Goal: Task Accomplishment & Management: Use online tool/utility

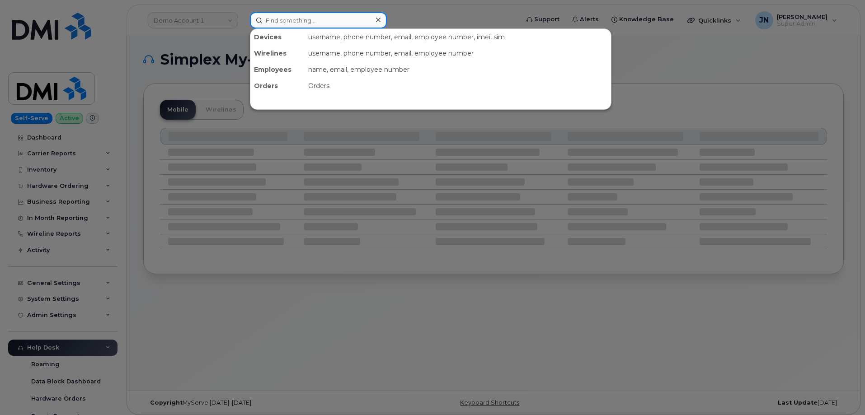
paste input "9127609557"
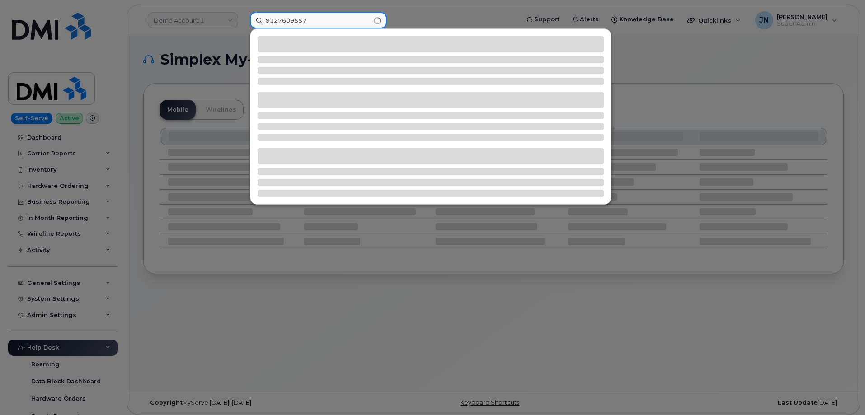
type input "9127609557"
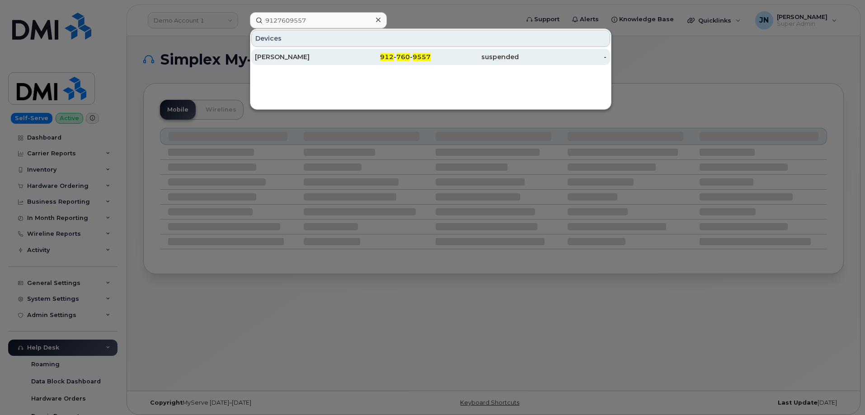
click at [301, 59] on div "[PERSON_NAME]" at bounding box center [299, 56] width 88 height 9
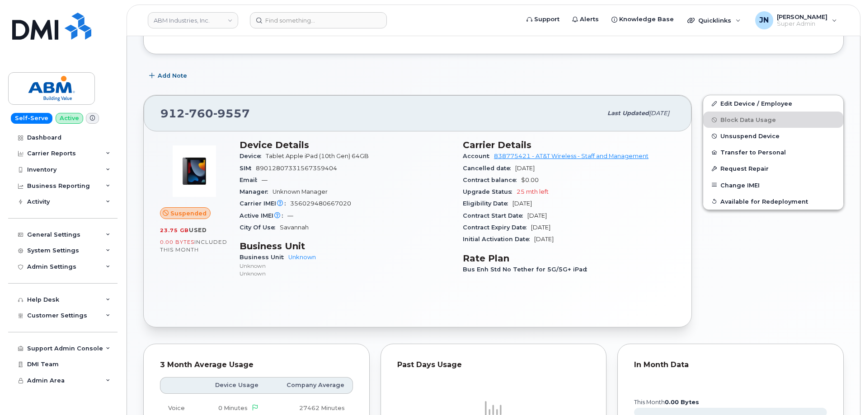
scroll to position [121, 0]
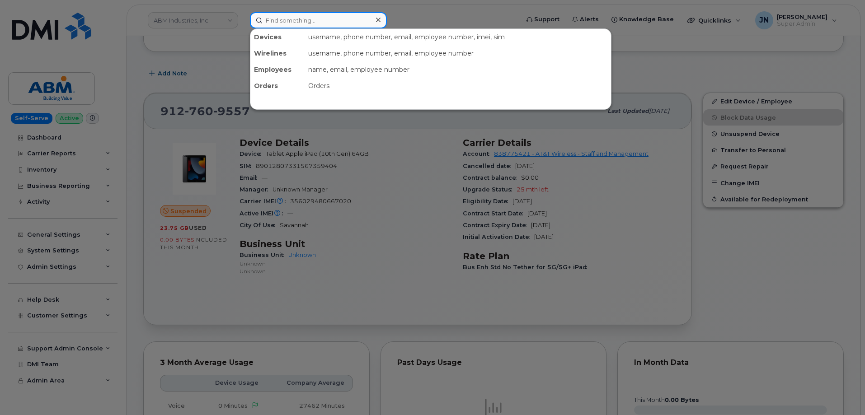
paste input "9127609551"
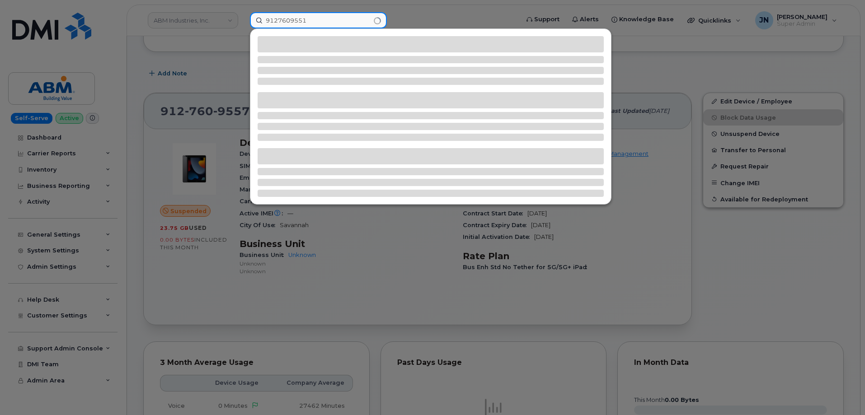
type input "9127609551"
click at [385, 248] on div at bounding box center [432, 207] width 865 height 415
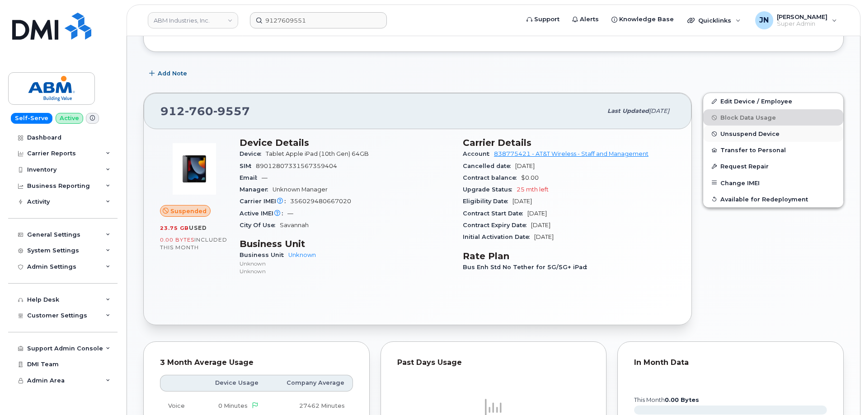
click at [756, 131] on span "Unsuspend Device" at bounding box center [749, 134] width 59 height 7
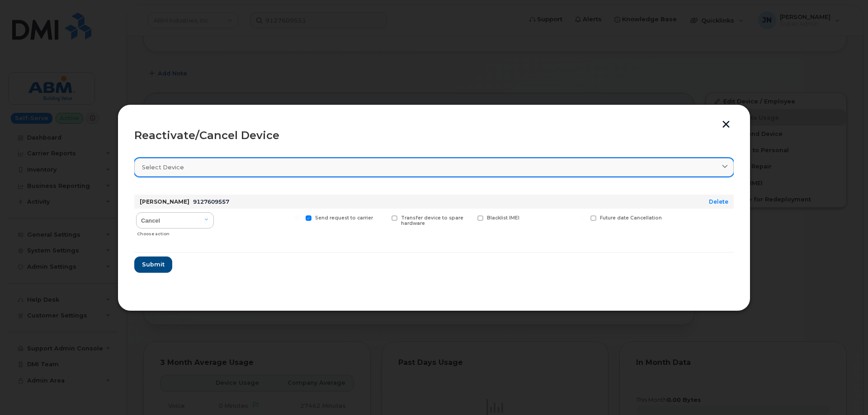
click at [235, 167] on div "Select device" at bounding box center [434, 167] width 584 height 9
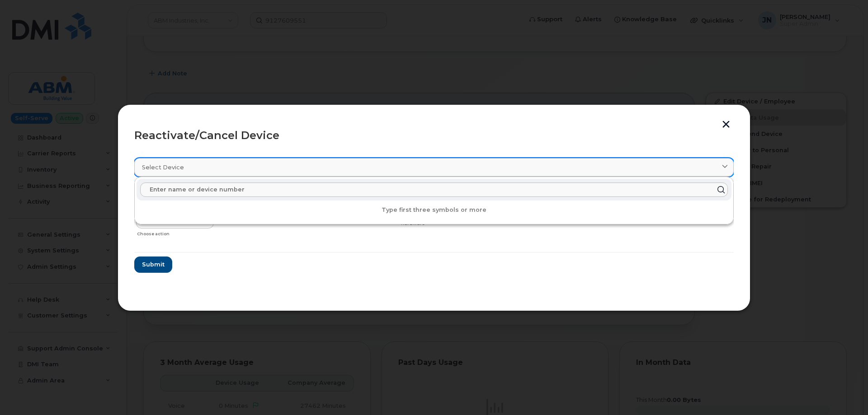
click at [237, 167] on div "Select device" at bounding box center [434, 167] width 584 height 9
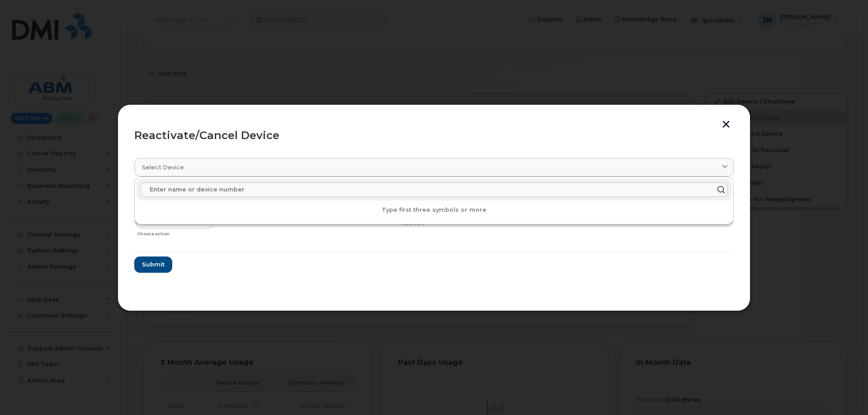
paste input "9127609551"
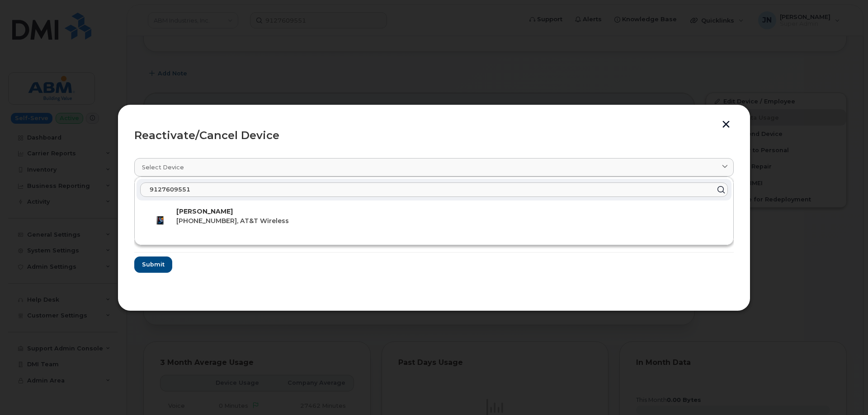
click at [204, 185] on input "9127609551" at bounding box center [434, 190] width 588 height 14
click at [204, 187] on input "9127609551" at bounding box center [434, 190] width 588 height 14
click at [205, 187] on input "9127609551" at bounding box center [434, 190] width 588 height 14
paste input "7"
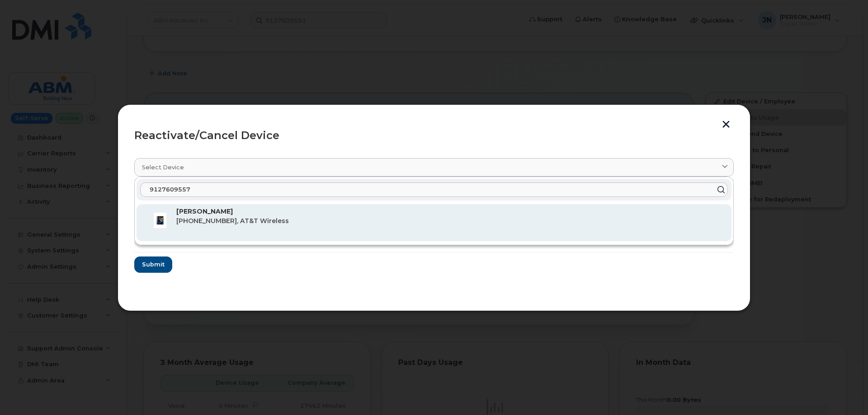
type input "9127609557"
click at [204, 216] on div "MICHAEL WOODS JR 912-760-9557, AT&T Wireless" at bounding box center [450, 223] width 548 height 32
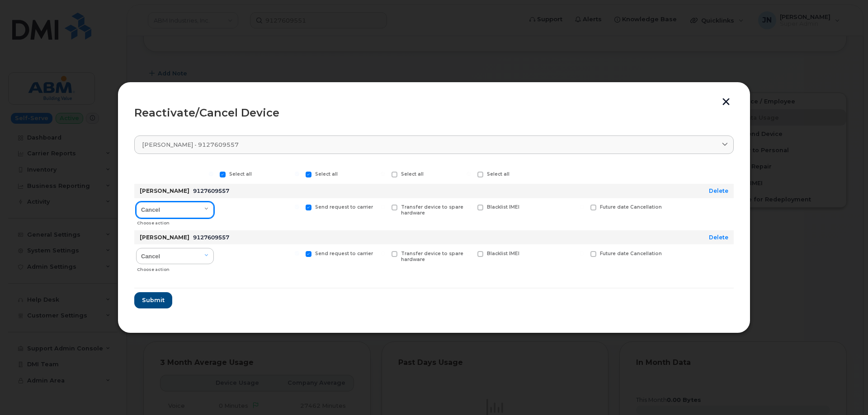
click at [182, 212] on select "Cancel Reactivate" at bounding box center [175, 210] width 78 height 16
select select "[object Object]"
click at [136, 202] on select "Cancel Reactivate" at bounding box center [175, 210] width 78 height 16
click at [197, 255] on select "Cancel Reactivate" at bounding box center [175, 256] width 78 height 16
select select "[object Object]"
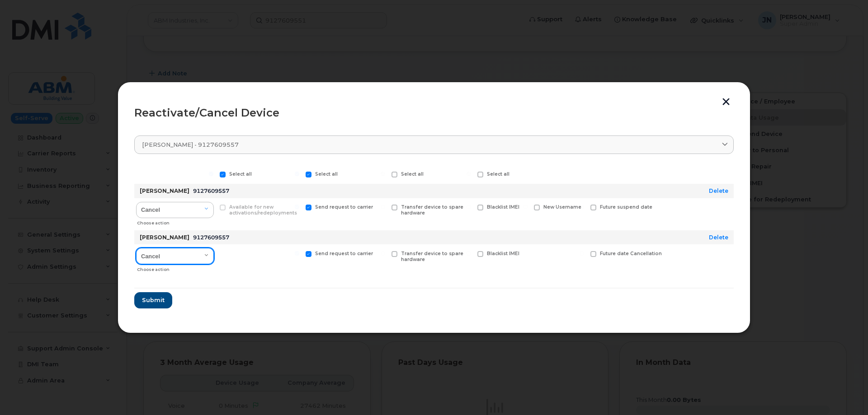
click at [136, 248] on select "Cancel Reactivate" at bounding box center [175, 256] width 78 height 16
click at [254, 288] on hr at bounding box center [433, 288] width 599 height 1
click at [149, 298] on span "Submit" at bounding box center [152, 300] width 23 height 9
click at [311, 174] on label "Select all" at bounding box center [322, 175] width 32 height 6
click at [299, 174] on input "Select all" at bounding box center [297, 174] width 5 height 5
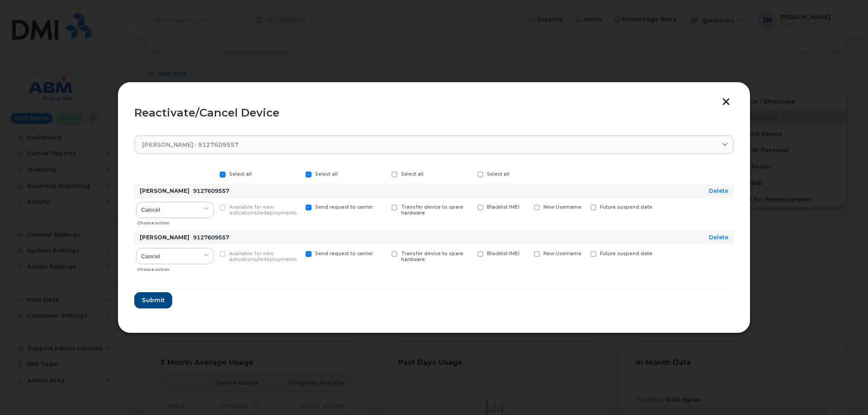
checkbox input "false"
click at [222, 173] on span at bounding box center [223, 175] width 6 height 6
click at [213, 173] on input "Select all" at bounding box center [211, 174] width 5 height 5
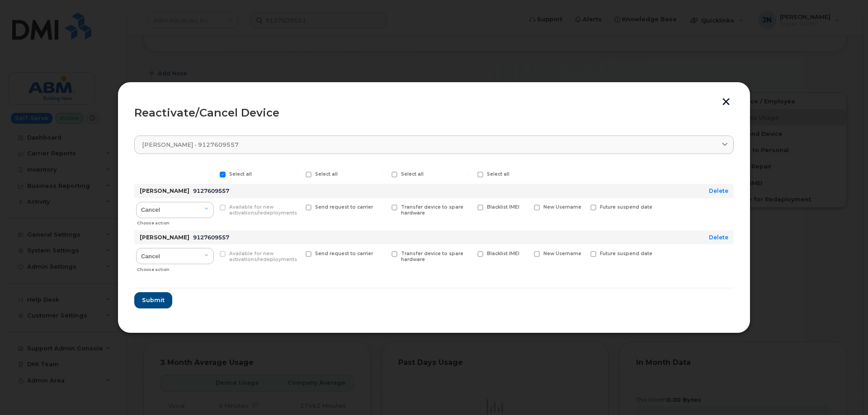
checkbox input "false"
click at [160, 300] on span "Submit" at bounding box center [152, 300] width 23 height 9
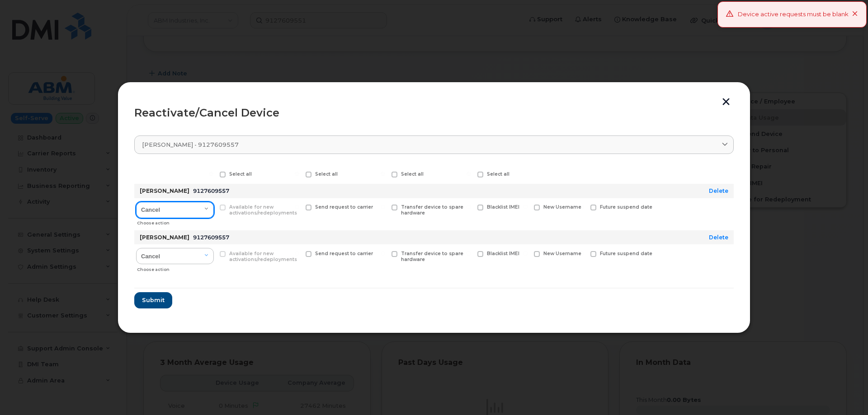
click at [184, 208] on select "Cancel Reactivate" at bounding box center [175, 210] width 78 height 16
click at [504, 294] on form "Select all Select all Select all Select all MICHAEL WOODS JR 9127609557 Delete …" at bounding box center [433, 237] width 599 height 144
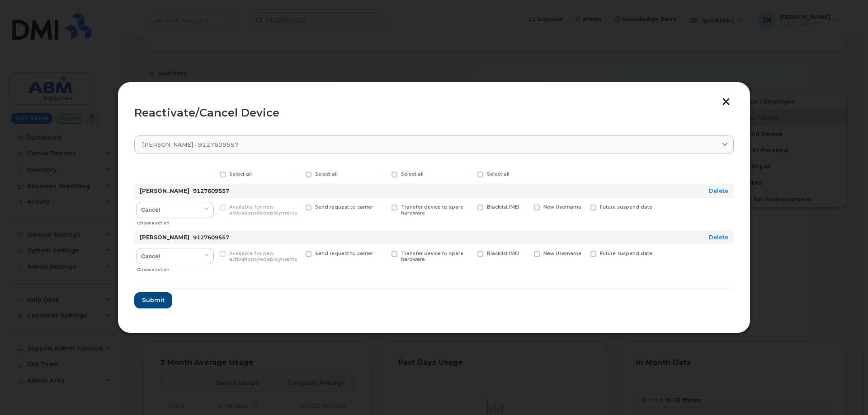
click at [726, 99] on button "button" at bounding box center [726, 102] width 14 height 9
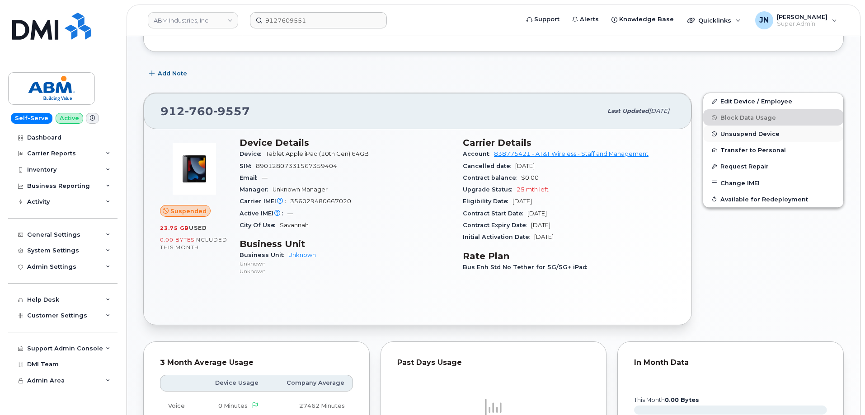
click at [768, 131] on span "Unsuspend Device" at bounding box center [749, 134] width 59 height 7
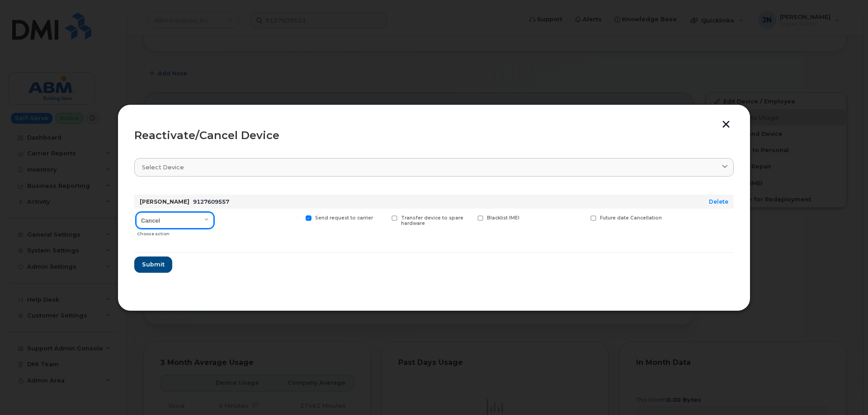
click at [199, 220] on select "Cancel Reactivate" at bounding box center [175, 220] width 78 height 16
select select "[object Object]"
click at [136, 212] on select "Cancel Reactivate" at bounding box center [175, 220] width 78 height 16
click at [165, 266] on button "Submit" at bounding box center [152, 265] width 37 height 16
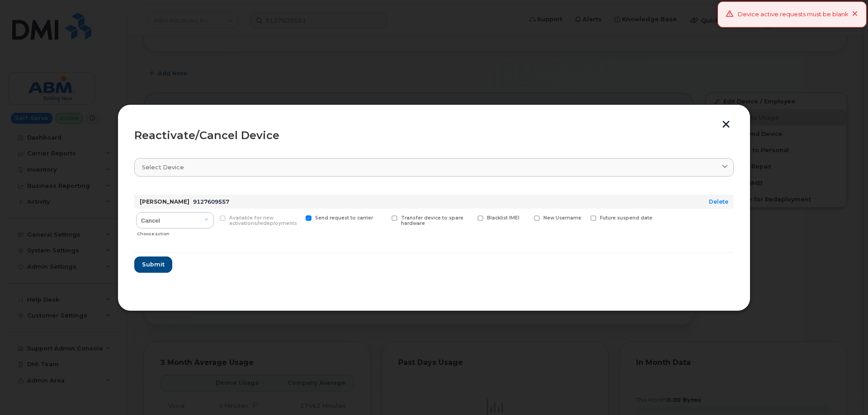
drag, startPoint x: 753, startPoint y: 102, endPoint x: 743, endPoint y: 109, distance: 11.9
drag, startPoint x: 743, startPoint y: 109, endPoint x: 649, endPoint y: 75, distance: 99.8
click at [650, 74] on div at bounding box center [434, 207] width 868 height 415
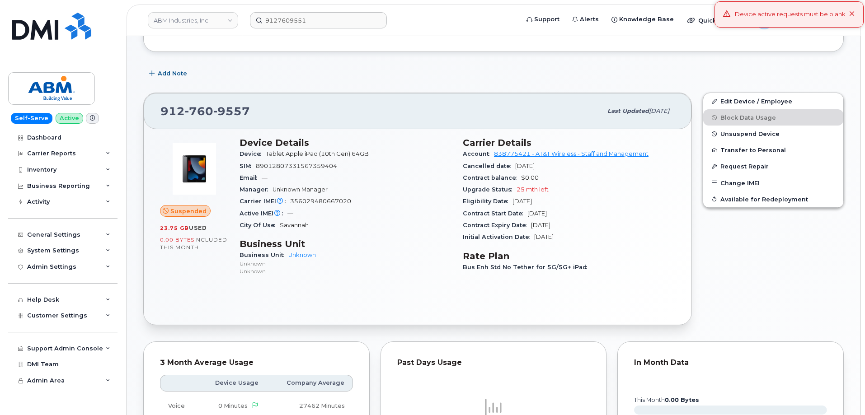
click at [367, 200] on div "Carrier IMEI Carrier IMEI is reported during the last billing cycle or change o…" at bounding box center [346, 202] width 212 height 12
click at [756, 131] on span "Unsuspend Device" at bounding box center [749, 134] width 59 height 7
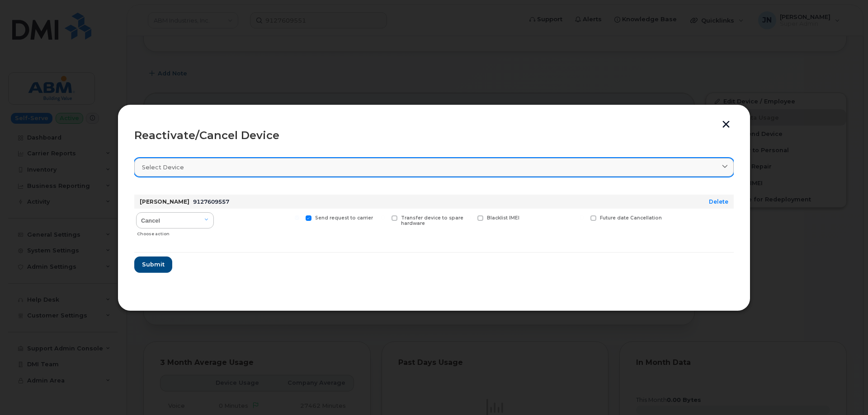
click at [475, 170] on div "Select device" at bounding box center [434, 167] width 584 height 9
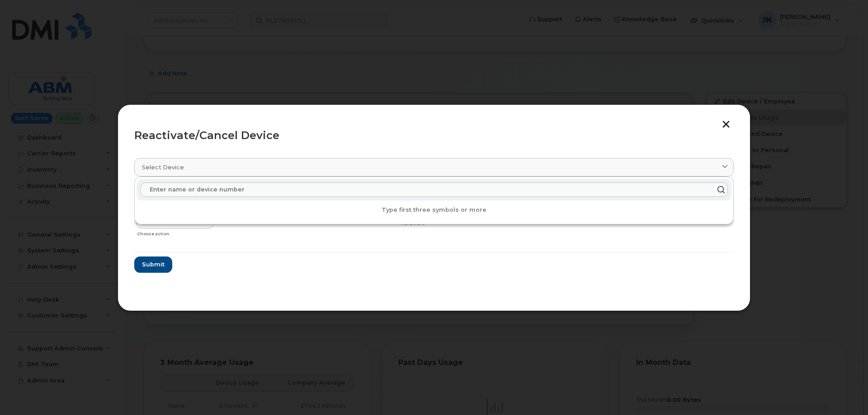
paste input "9127609557"
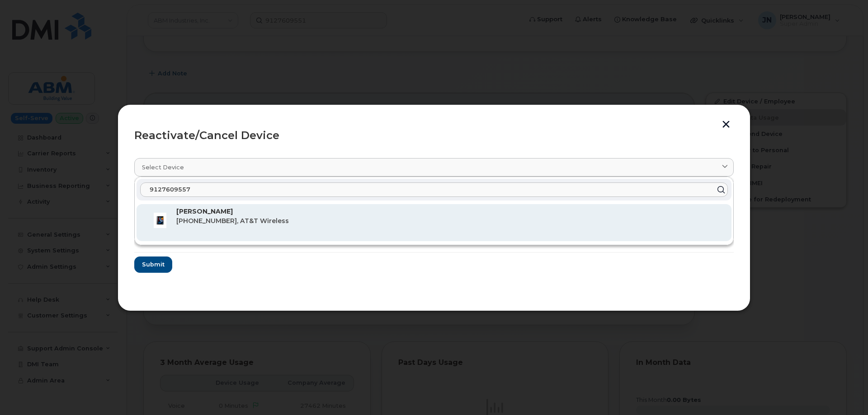
type input "9127609557"
click at [246, 213] on p "MICHAEL WOODS JR" at bounding box center [450, 211] width 548 height 9
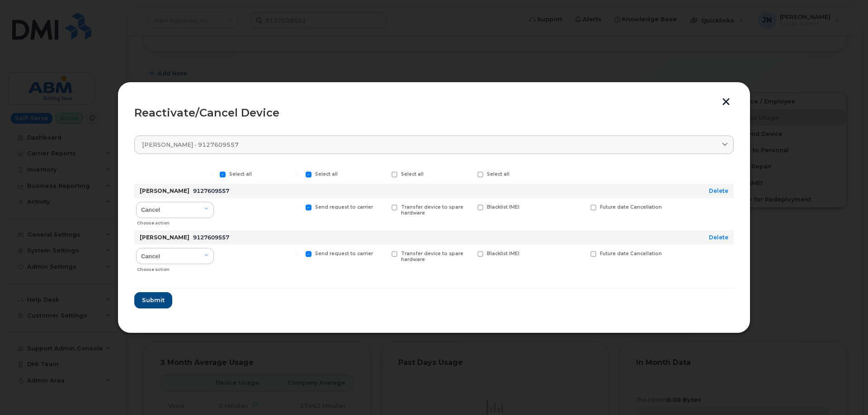
click at [309, 176] on span at bounding box center [309, 175] width 6 height 6
click at [299, 176] on input "Select all" at bounding box center [297, 174] width 5 height 5
checkbox input "false"
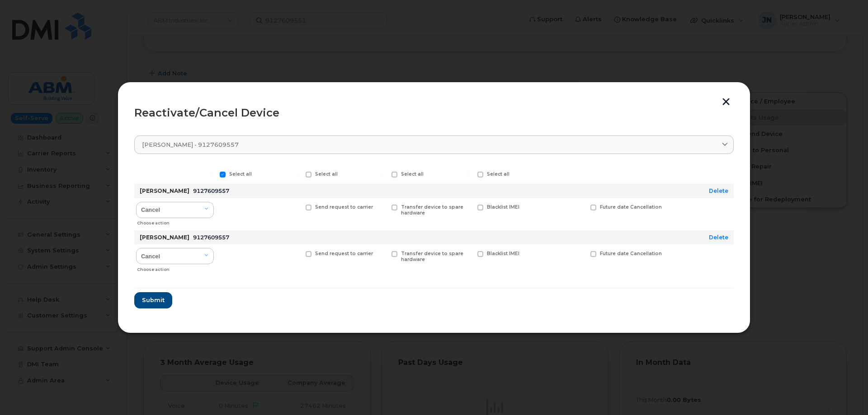
click at [227, 175] on label "Select all" at bounding box center [236, 175] width 32 height 6
click at [213, 175] on input "Select all" at bounding box center [211, 174] width 5 height 5
checkbox input "false"
click at [157, 299] on span "Submit" at bounding box center [152, 300] width 23 height 9
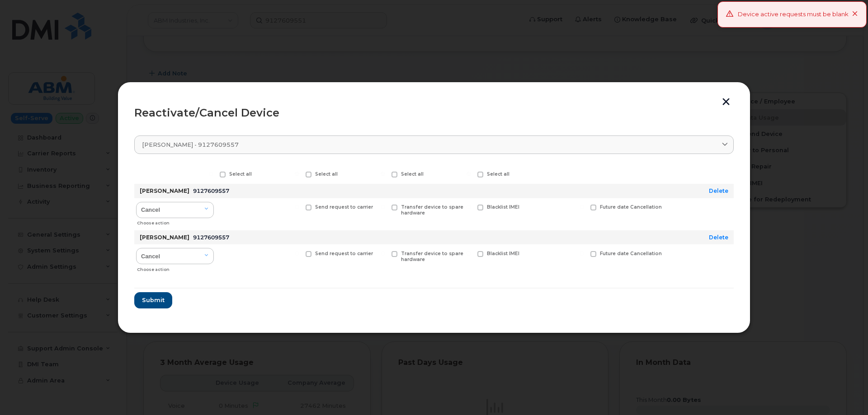
click at [728, 104] on button "button" at bounding box center [726, 102] width 14 height 9
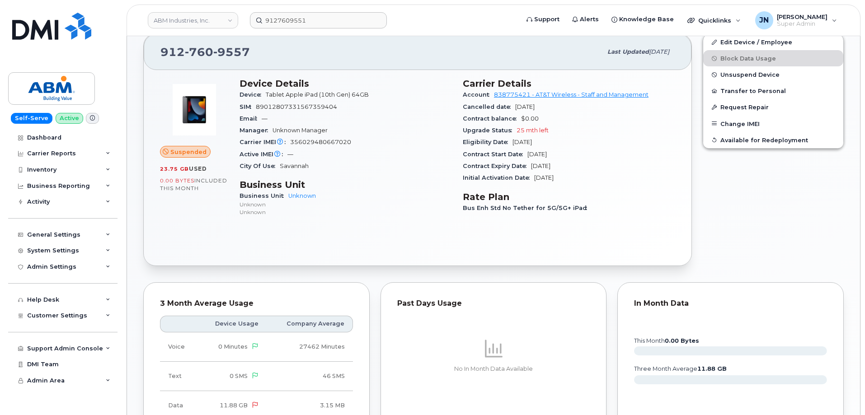
scroll to position [176, 0]
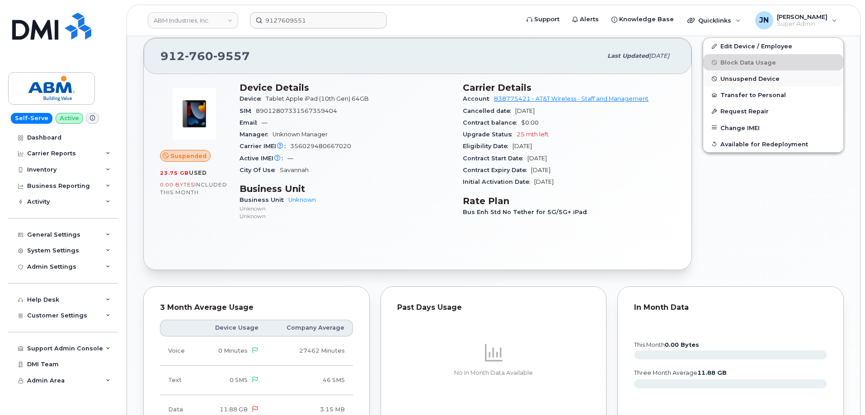
click at [775, 79] on span "Unsuspend Device" at bounding box center [749, 78] width 59 height 7
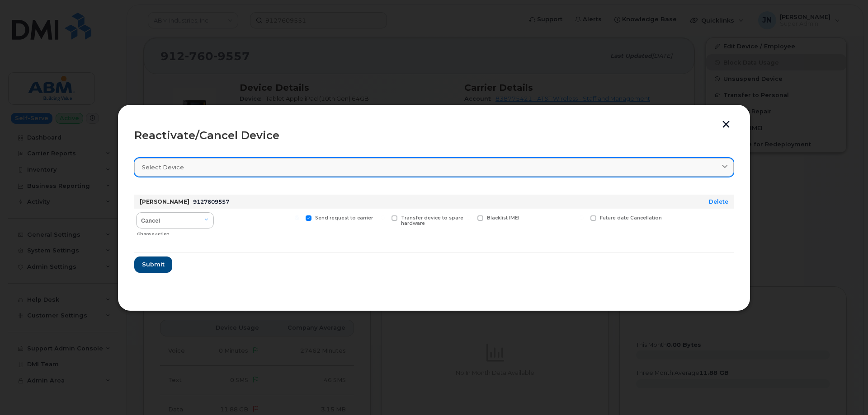
click at [562, 170] on div "Select device" at bounding box center [434, 167] width 584 height 9
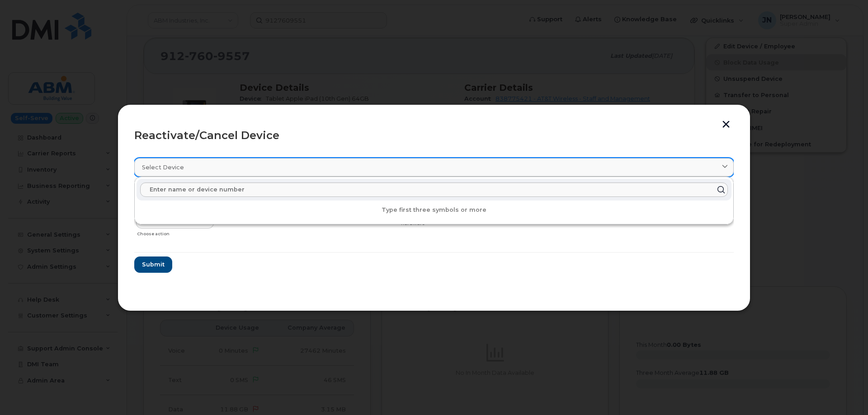
click at [562, 170] on div "Select device" at bounding box center [434, 167] width 584 height 9
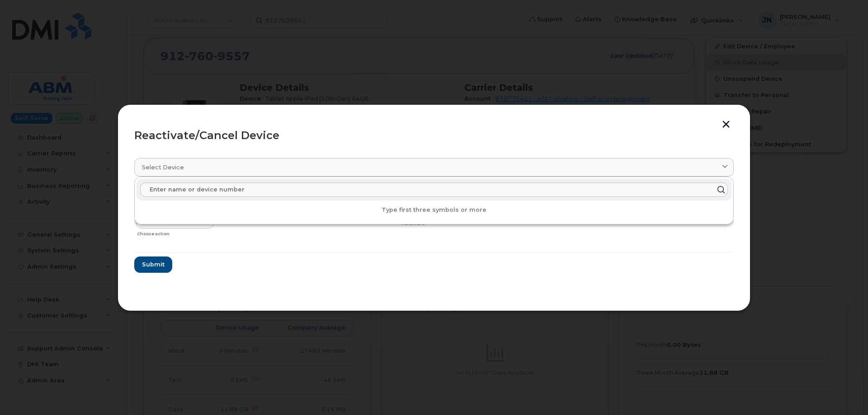
click at [713, 261] on form "MICHAEL WOODS JR 9127609557 Delete Cancel Reactivate Choose action Send request…" at bounding box center [433, 230] width 599 height 85
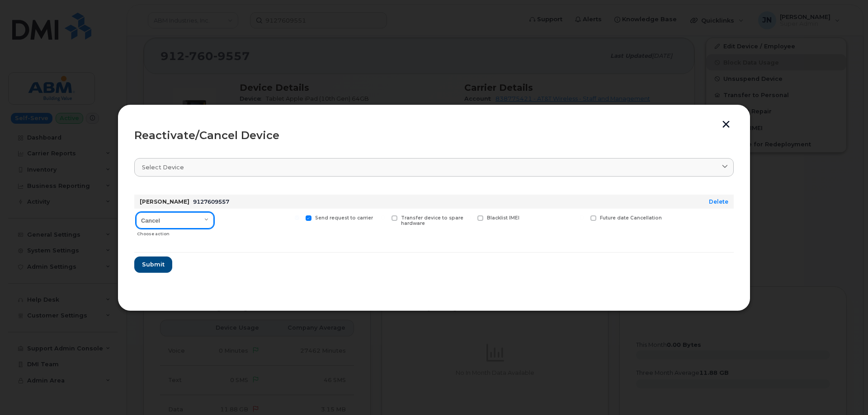
click at [186, 219] on select "Cancel Reactivate" at bounding box center [175, 220] width 78 height 16
click at [187, 219] on select "Cancel Reactivate" at bounding box center [175, 220] width 78 height 16
click at [310, 217] on span at bounding box center [309, 219] width 6 height 6
click at [299, 217] on input "Send request to carrier" at bounding box center [297, 218] width 5 height 5
checkbox input "false"
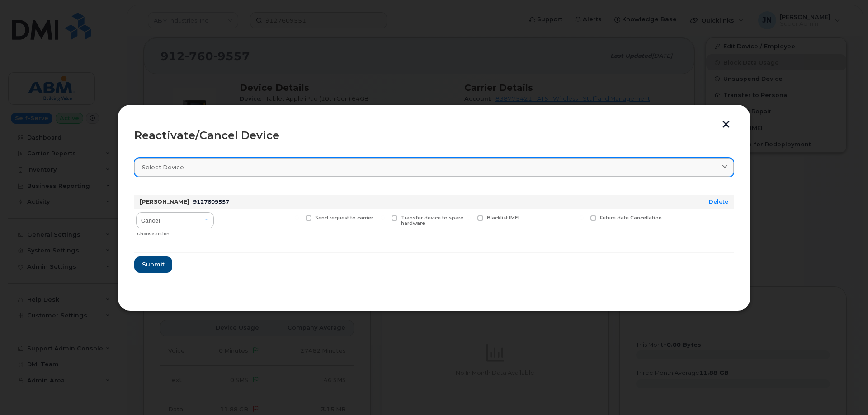
click at [567, 171] on div "Select device" at bounding box center [434, 167] width 584 height 9
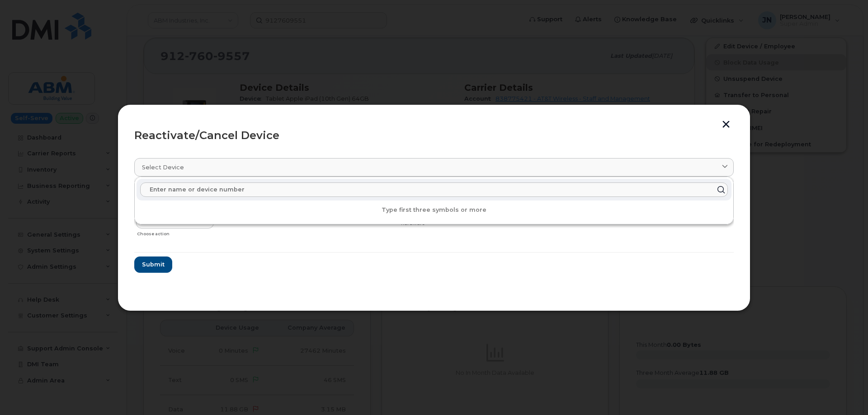
paste input "9127609557"
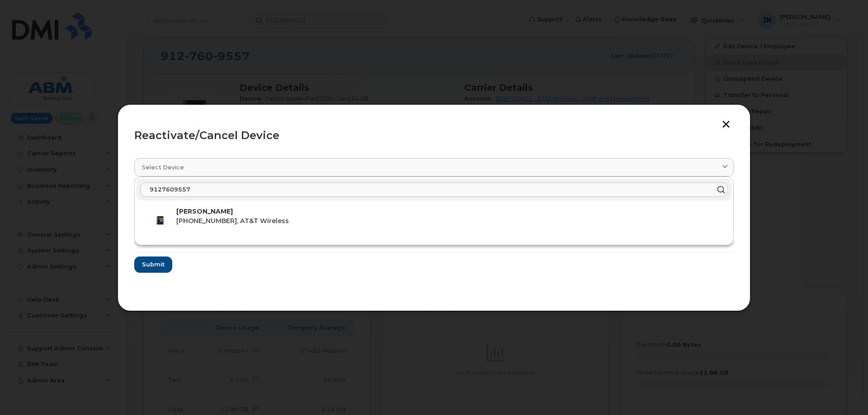
type input "9127609557"
click at [255, 198] on div "9127609557" at bounding box center [433, 190] width 595 height 22
drag, startPoint x: 246, startPoint y: 215, endPoint x: 260, endPoint y: 216, distance: 14.6
click at [246, 215] on p "MICHAEL WOODS JR" at bounding box center [450, 211] width 548 height 9
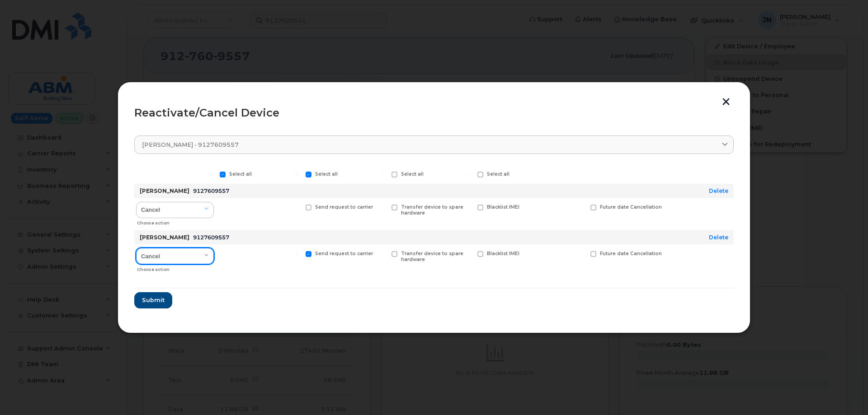
click at [173, 255] on select "Cancel Reactivate" at bounding box center [175, 256] width 78 height 16
select select "[object Object]"
click at [136, 248] on select "Cancel Reactivate" at bounding box center [175, 256] width 78 height 16
click at [144, 300] on span "Submit" at bounding box center [152, 300] width 23 height 9
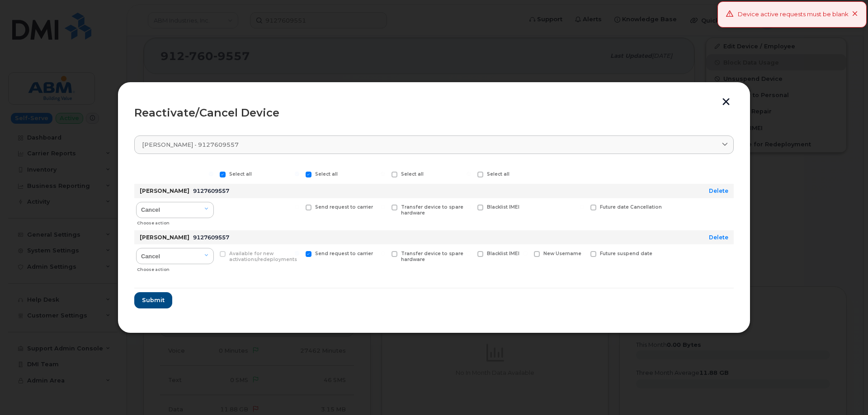
click at [724, 102] on button "button" at bounding box center [726, 102] width 14 height 9
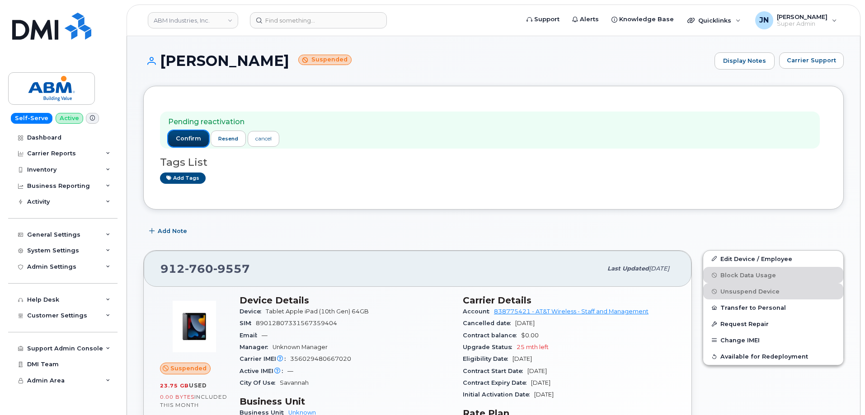
click at [175, 138] on button "confirm" at bounding box center [188, 139] width 41 height 16
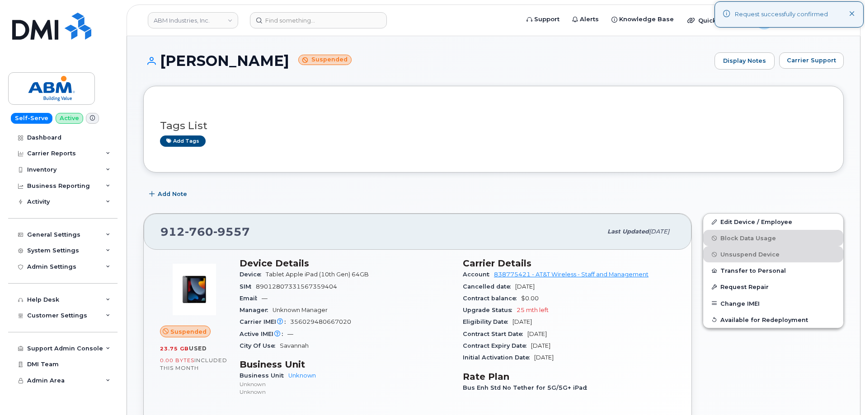
click at [853, 14] on icon at bounding box center [852, 14] width 6 height 6
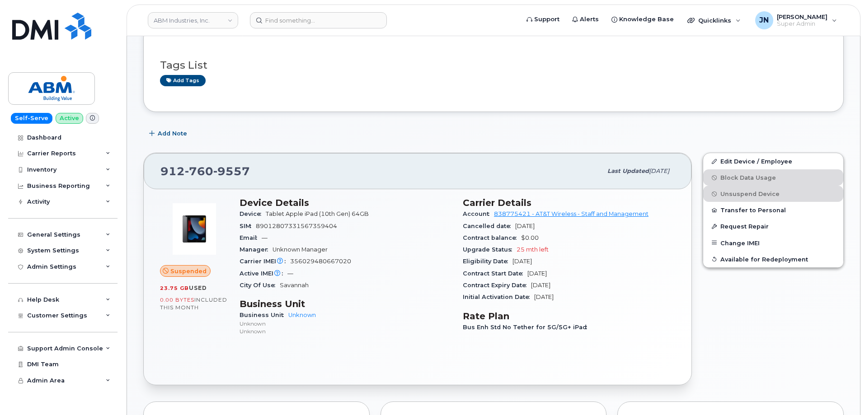
scroll to position [60, 0]
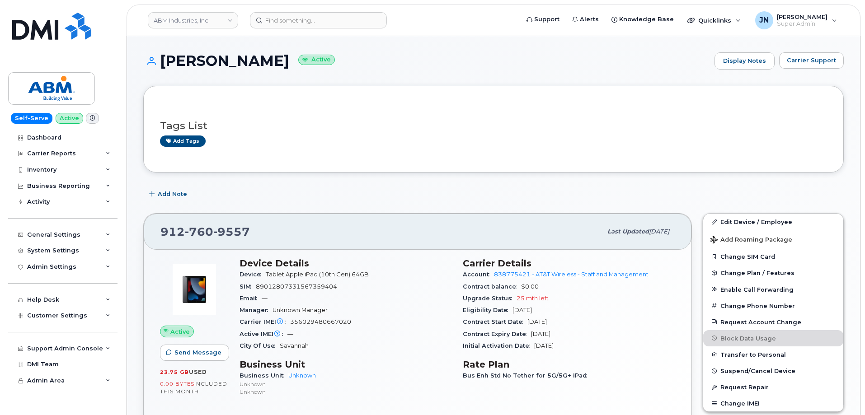
scroll to position [60, 0]
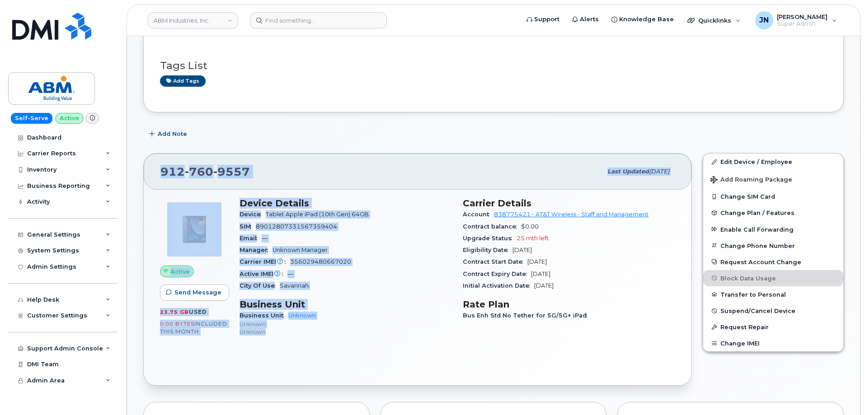
drag, startPoint x: 159, startPoint y: 170, endPoint x: 348, endPoint y: 329, distance: 246.6
click at [348, 329] on div "912 760 9557 Last updated Sep 10, 2025 Active Send Message 23.75 GB  used 0.00 …" at bounding box center [417, 269] width 549 height 233
copy div "912 760 9557 Last updated Sep 10, 2025 Active Send Message 23.75 GB  used 0.00 …"
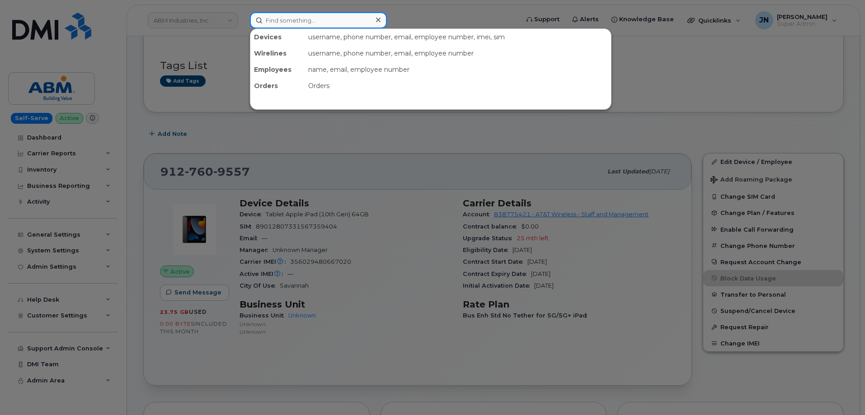
paste input "9127609551"
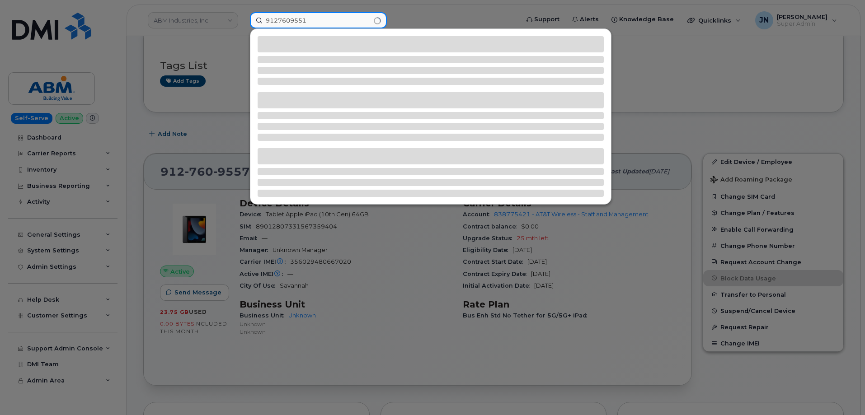
type input "9127609551"
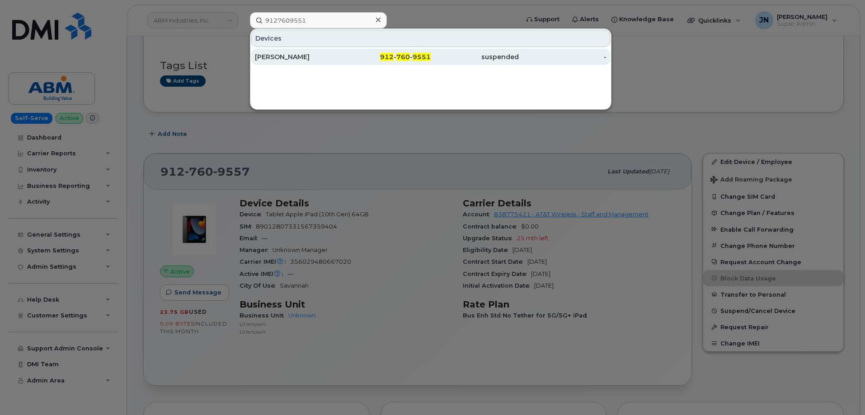
click at [313, 57] on div "[PERSON_NAME]" at bounding box center [299, 56] width 88 height 9
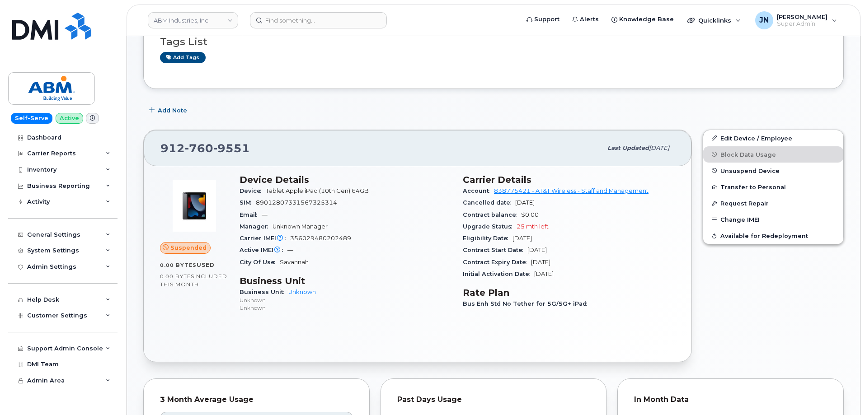
scroll to position [121, 0]
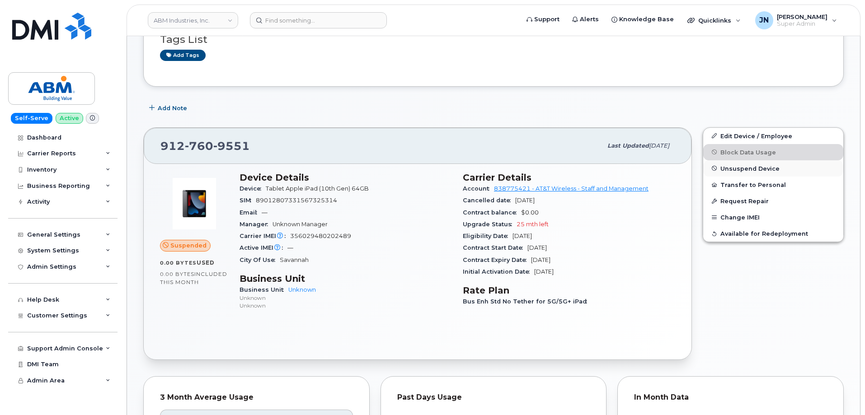
click at [766, 172] on span "Unsuspend Device" at bounding box center [749, 168] width 59 height 7
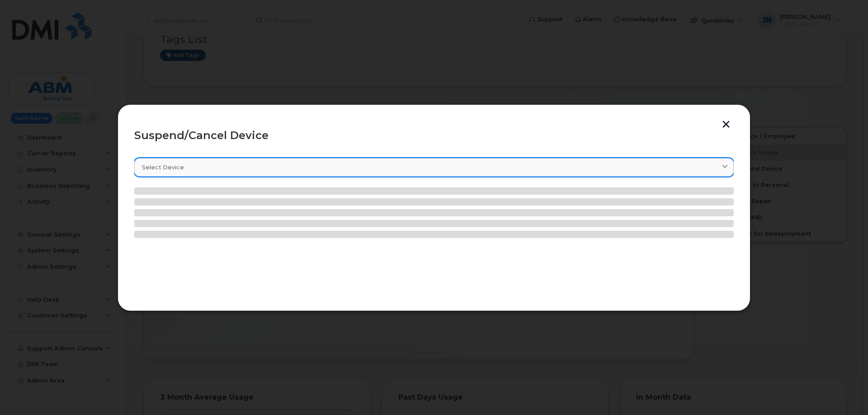
click at [440, 171] on div "Select device" at bounding box center [434, 167] width 584 height 9
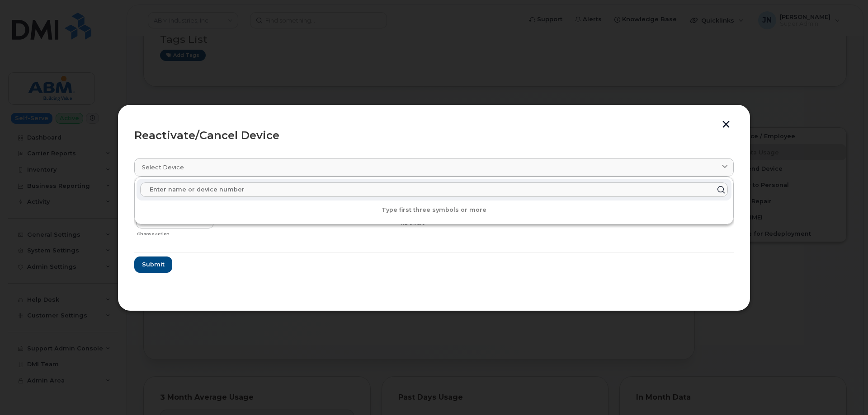
paste input "9127609551"
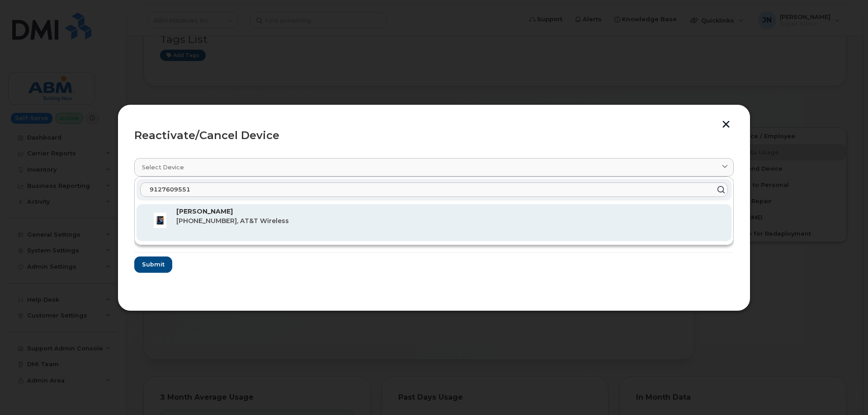
type input "9127609551"
click at [234, 224] on span "912-760-9551, AT&T Wireless" at bounding box center [232, 221] width 113 height 8
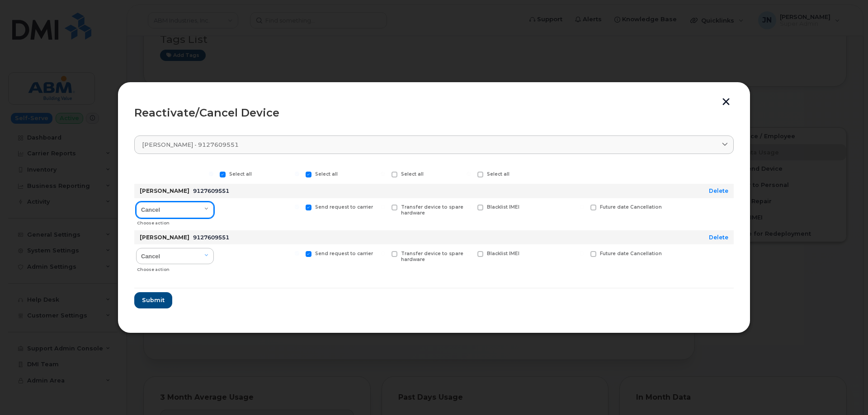
drag, startPoint x: 158, startPoint y: 204, endPoint x: 163, endPoint y: 203, distance: 5.1
click at [159, 203] on select "Cancel Reactivate" at bounding box center [175, 210] width 78 height 16
select select "[object Object]"
click at [136, 202] on select "Cancel Reactivate" at bounding box center [175, 210] width 78 height 16
click at [179, 251] on select "Cancel Reactivate" at bounding box center [175, 256] width 78 height 16
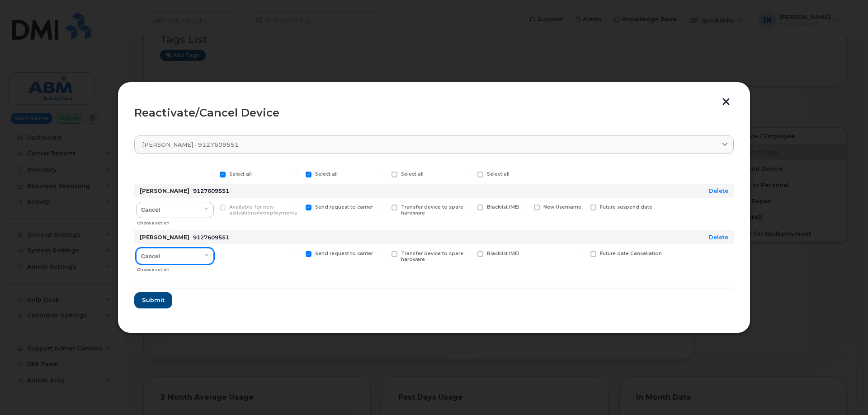
select select "[object Object]"
click at [136, 248] on select "Cancel Reactivate" at bounding box center [175, 256] width 78 height 16
click at [158, 300] on span "Submit" at bounding box center [152, 300] width 23 height 9
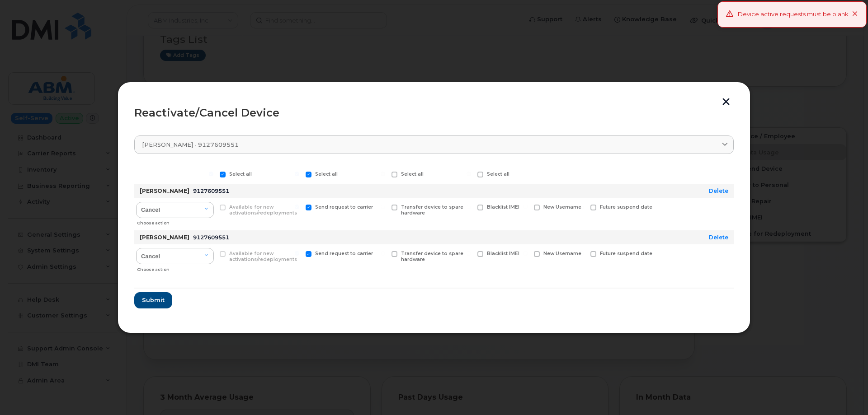
click at [728, 100] on button "button" at bounding box center [726, 102] width 14 height 9
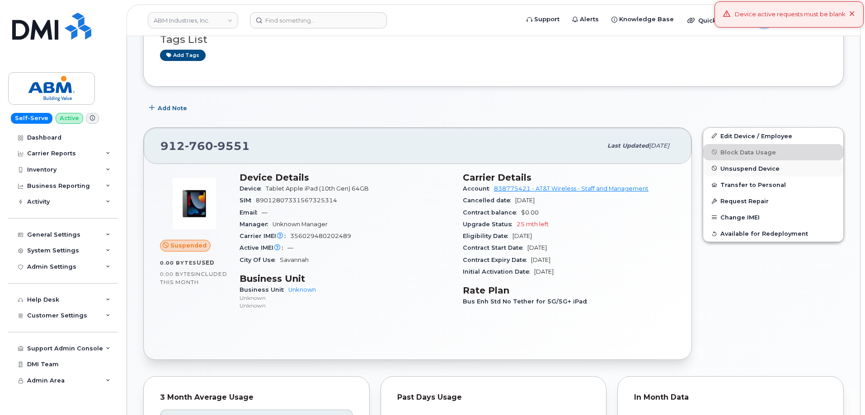
click at [749, 167] on span "Unsuspend Device" at bounding box center [749, 168] width 59 height 7
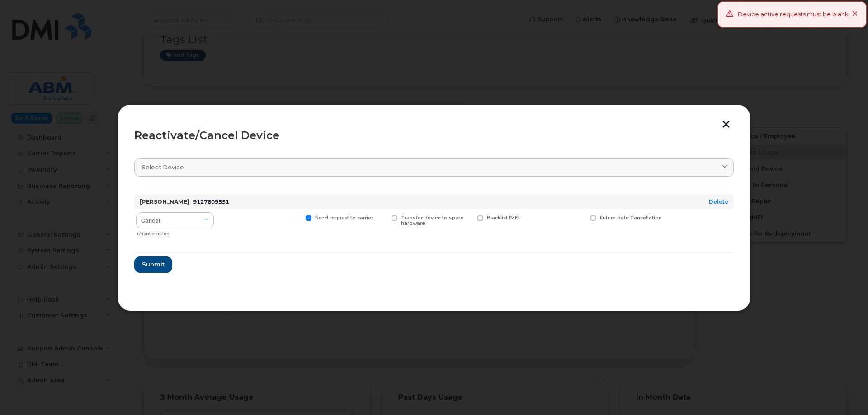
click at [726, 127] on button "button" at bounding box center [726, 125] width 14 height 9
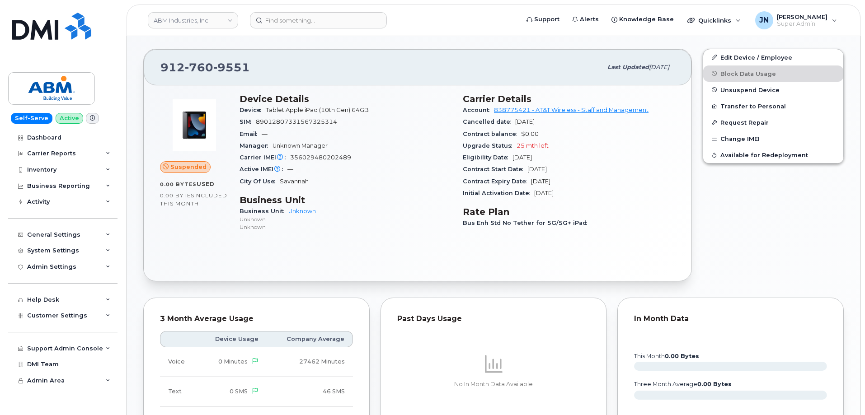
scroll to position [181, 0]
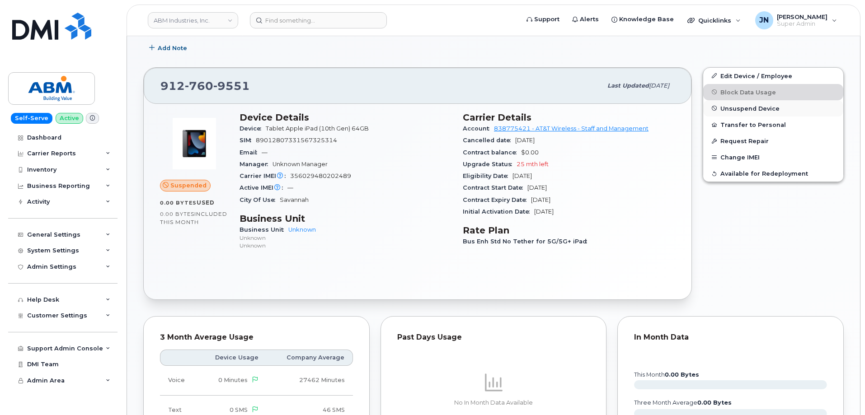
click at [744, 109] on span "Unsuspend Device" at bounding box center [749, 108] width 59 height 7
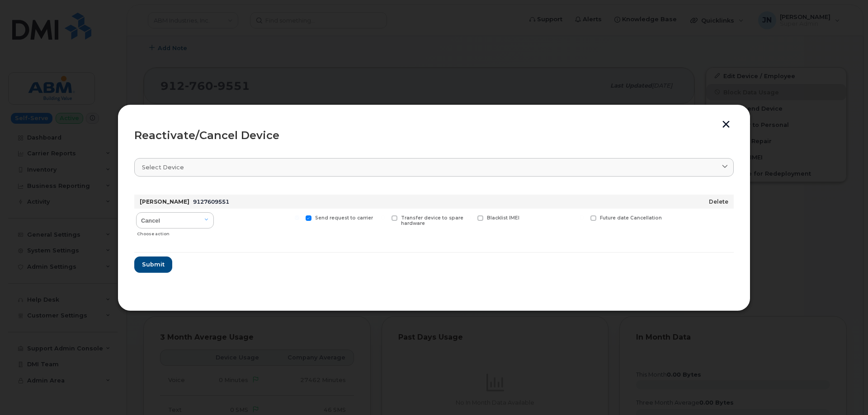
click at [710, 201] on link "Delete" at bounding box center [718, 201] width 19 height 7
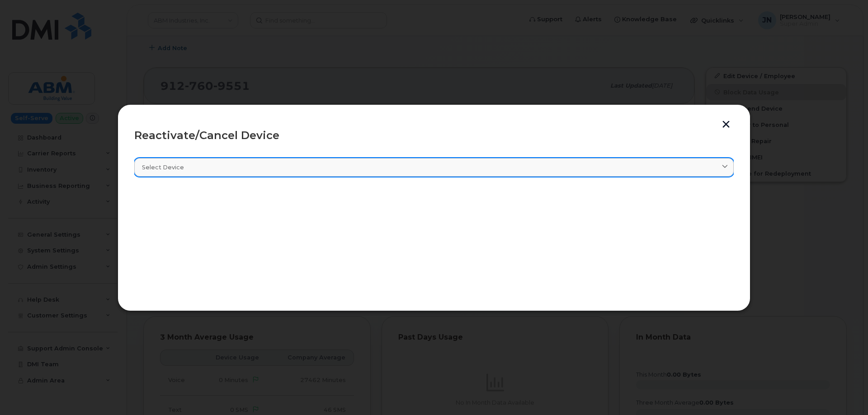
click at [300, 167] on div "Select device" at bounding box center [434, 167] width 584 height 9
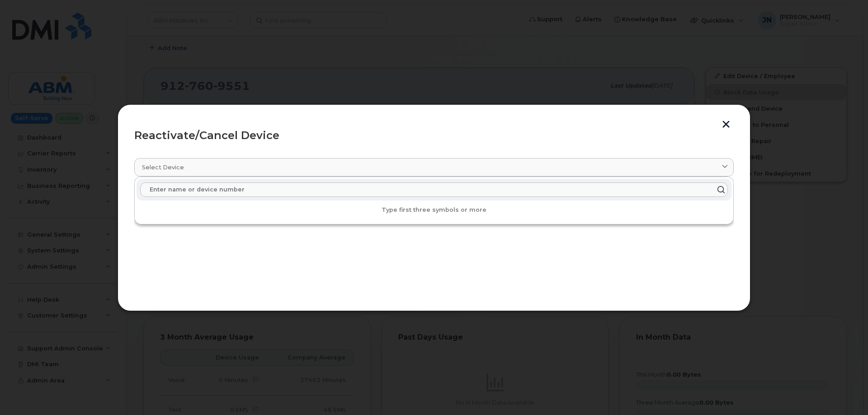
paste input "9127609551"
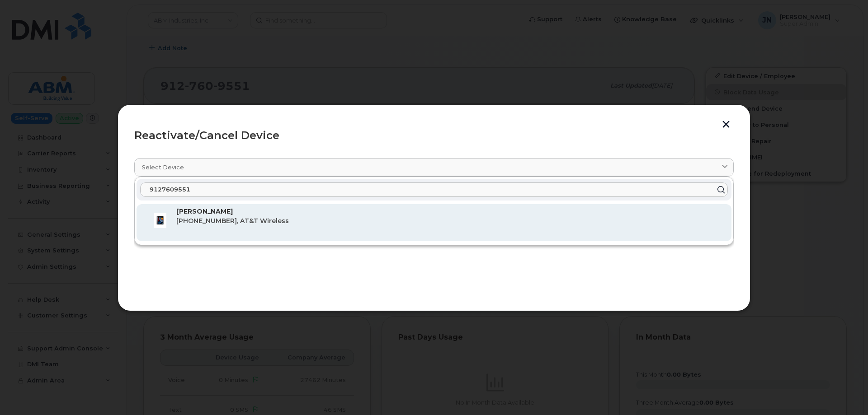
type input "9127609551"
click at [236, 223] on span "912-760-9551, AT&T Wireless" at bounding box center [232, 221] width 113 height 8
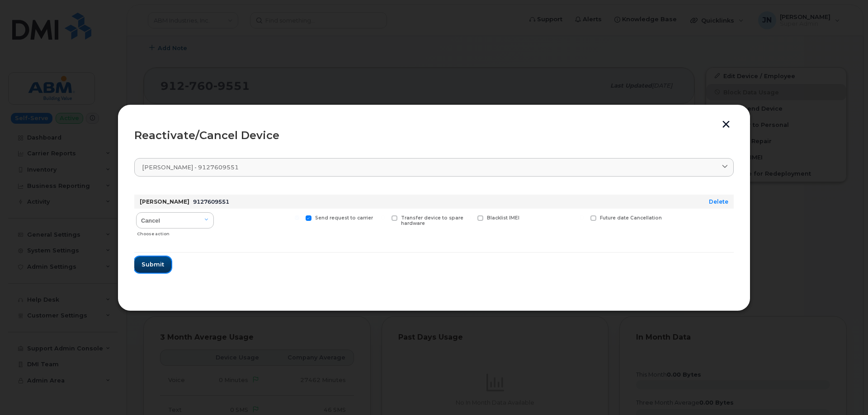
click at [151, 272] on button "Submit" at bounding box center [152, 265] width 37 height 16
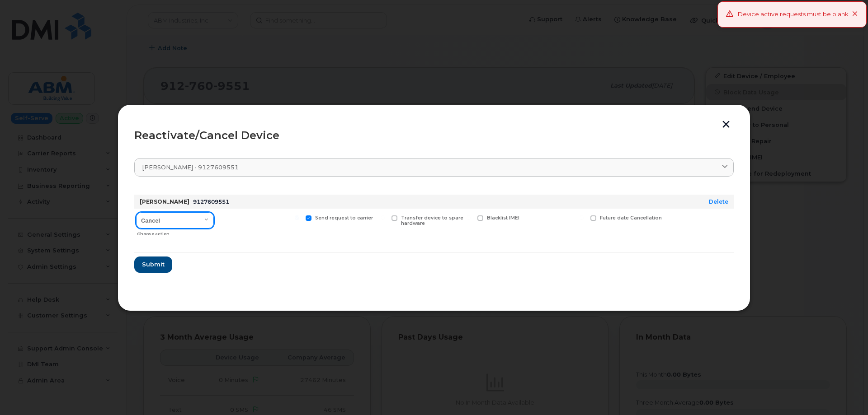
click at [193, 216] on select "Cancel Reactivate" at bounding box center [175, 220] width 78 height 16
select select "[object Object]"
click at [136, 212] on select "Cancel Reactivate" at bounding box center [175, 220] width 78 height 16
click at [157, 262] on span "Submit" at bounding box center [152, 264] width 23 height 9
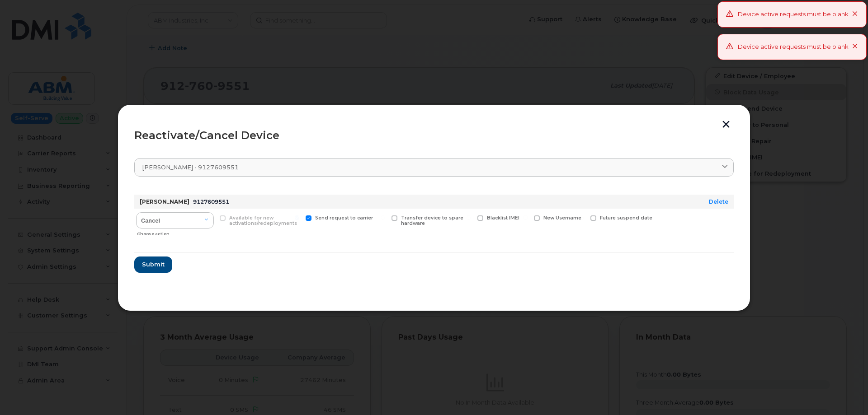
drag, startPoint x: 731, startPoint y: 126, endPoint x: 727, endPoint y: 129, distance: 4.9
click at [731, 126] on button "button" at bounding box center [726, 125] width 14 height 9
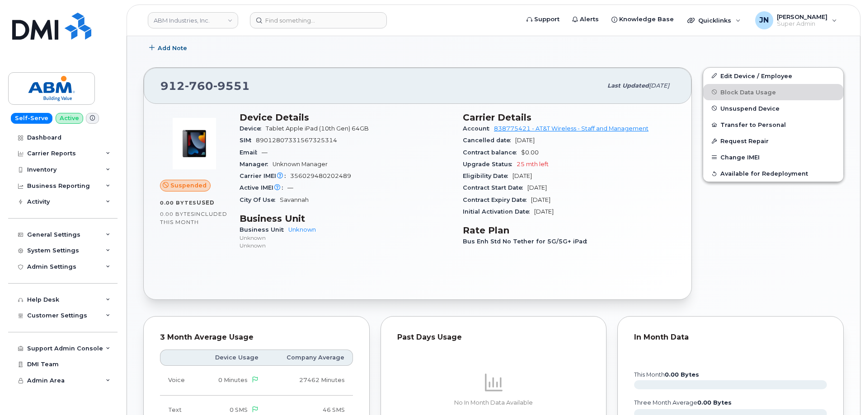
click at [393, 255] on div "Device Details Device Tablet Apple iPad (10th Gen) 64GB SIM 8901280733156732531…" at bounding box center [345, 186] width 223 height 158
click at [741, 108] on span "Unsuspend Device" at bounding box center [749, 108] width 59 height 7
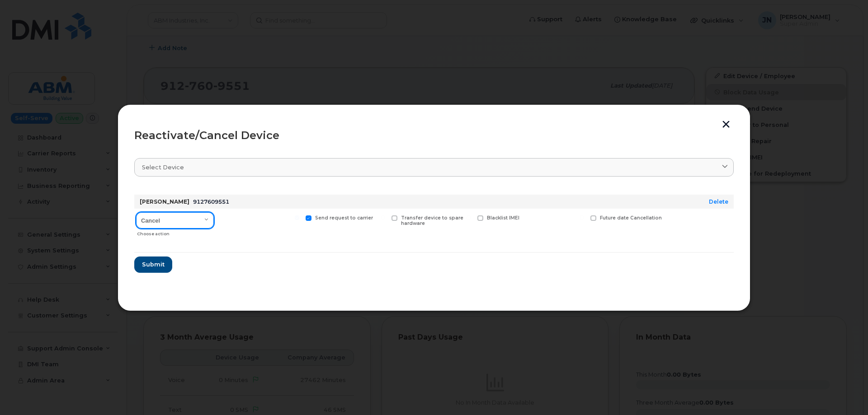
click at [173, 220] on select "Cancel Reactivate" at bounding box center [175, 220] width 78 height 16
select select "[object Object]"
click at [136, 212] on select "Cancel Reactivate" at bounding box center [175, 220] width 78 height 16
click at [232, 256] on form "MICHAEL WOODS JR 9127609551 Delete Cancel Reactivate Choose action Available fo…" at bounding box center [433, 230] width 599 height 85
click at [153, 267] on span "Submit" at bounding box center [152, 264] width 23 height 9
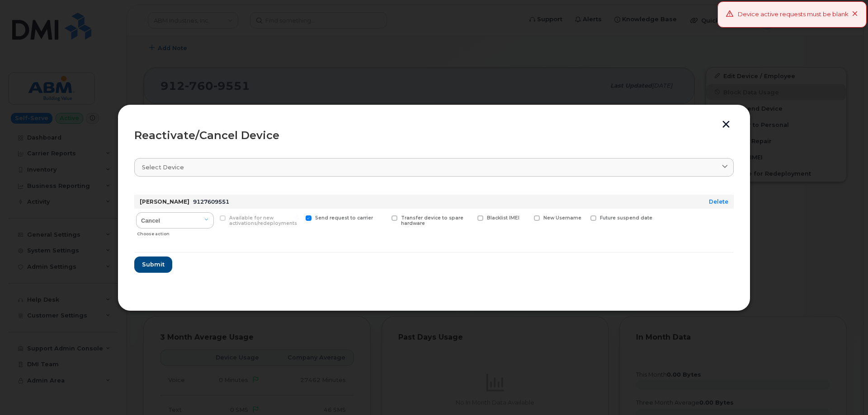
click at [729, 123] on button "button" at bounding box center [726, 125] width 14 height 9
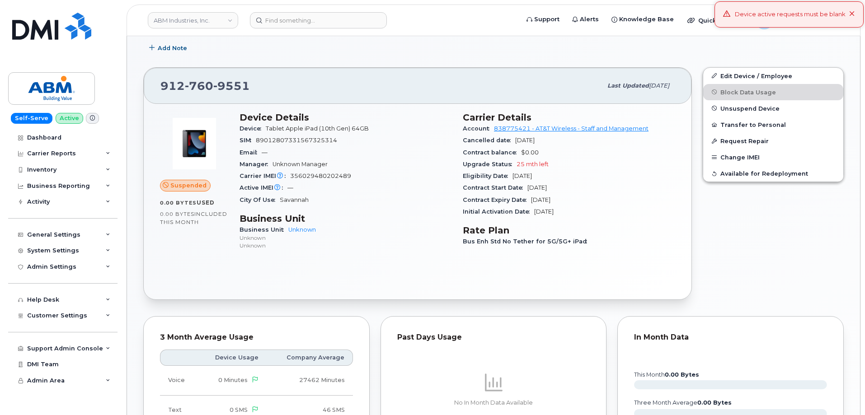
scroll to position [0, 0]
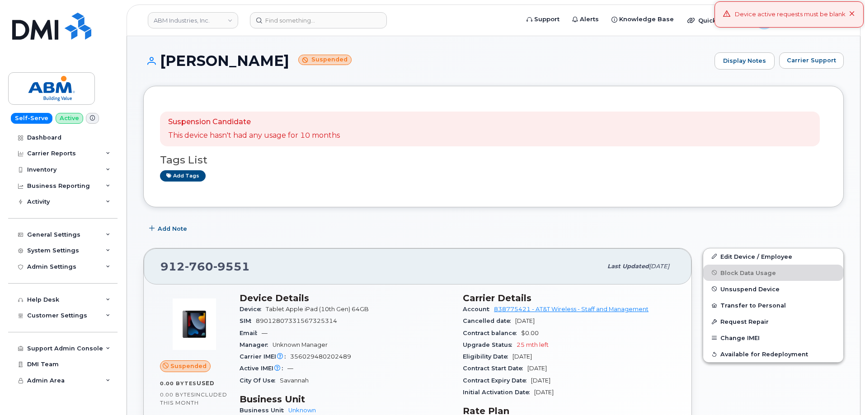
click at [212, 129] on div "Suspension Candidate This device hasn't had any usage for 10 months" at bounding box center [254, 129] width 172 height 24
click at [216, 127] on p "Suspension Candidate" at bounding box center [254, 122] width 172 height 10
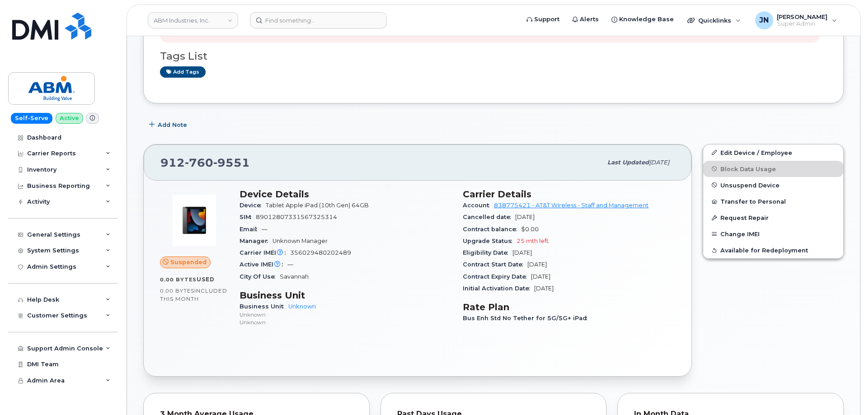
scroll to position [121, 0]
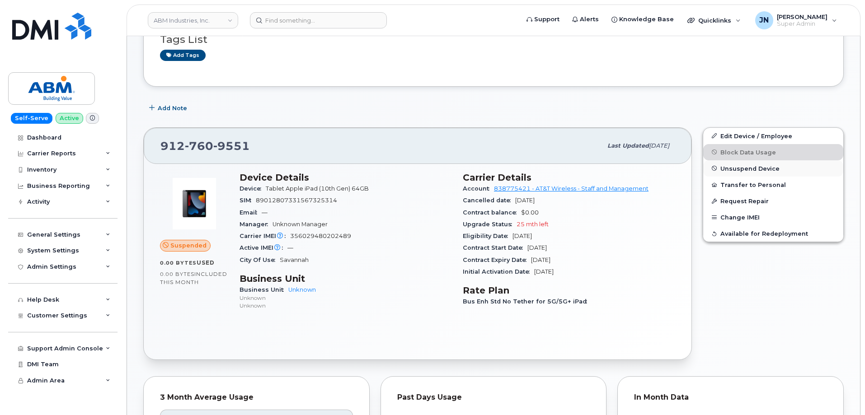
click at [758, 164] on button "Unsuspend Device" at bounding box center [773, 168] width 140 height 16
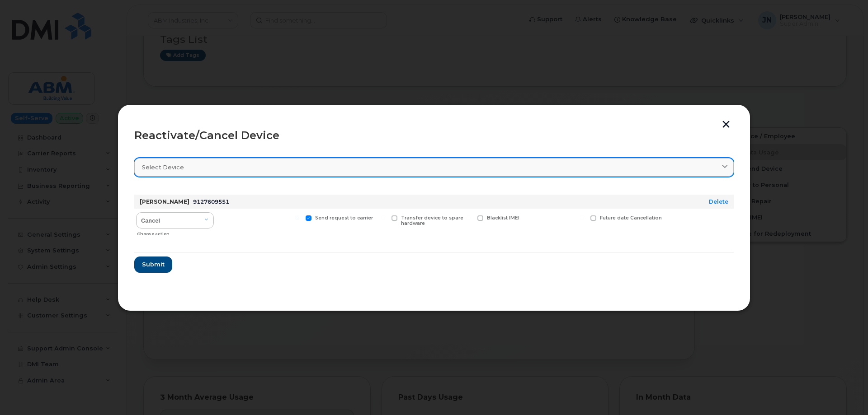
click at [711, 168] on div "Select device" at bounding box center [434, 167] width 584 height 9
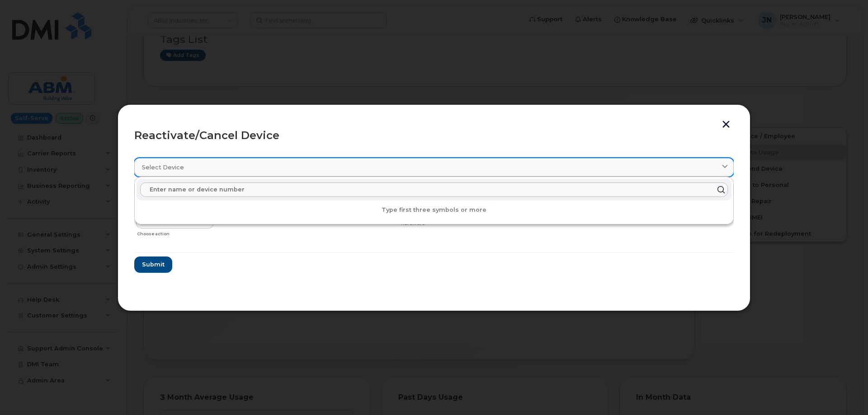
click at [711, 167] on div "Select device" at bounding box center [434, 167] width 584 height 9
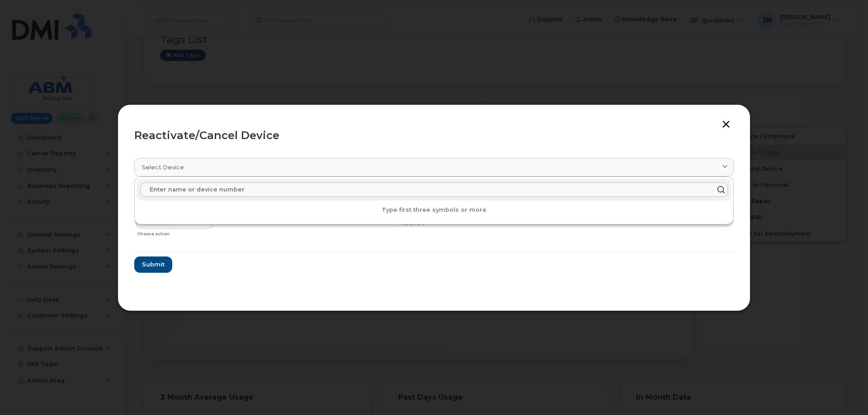
click at [727, 127] on button "button" at bounding box center [726, 125] width 14 height 9
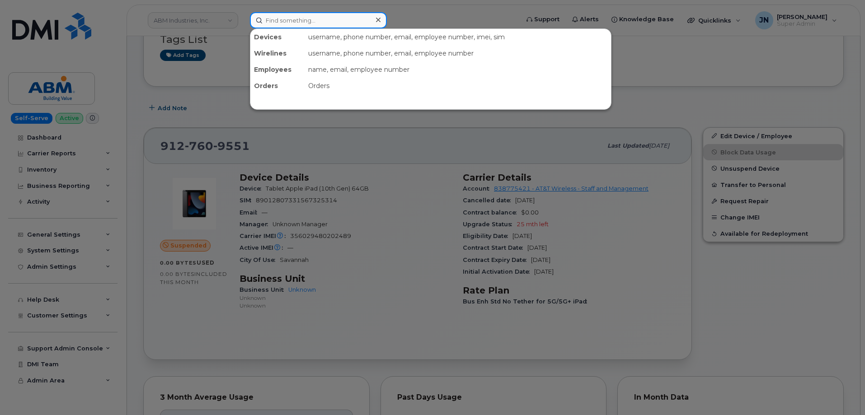
paste input "9127609568"
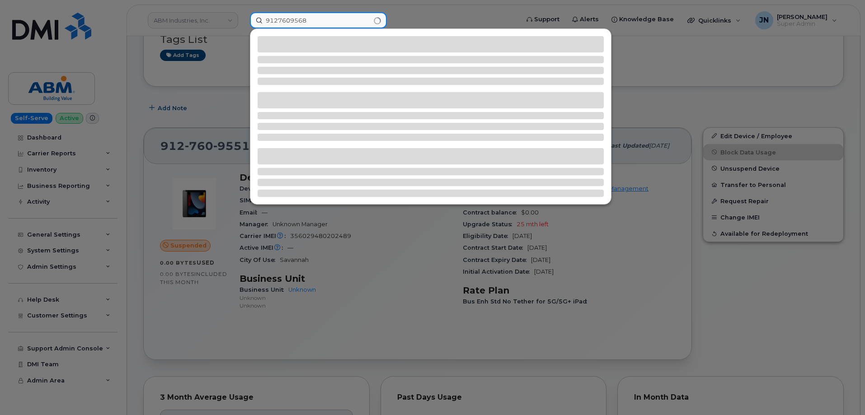
type input "9127609568"
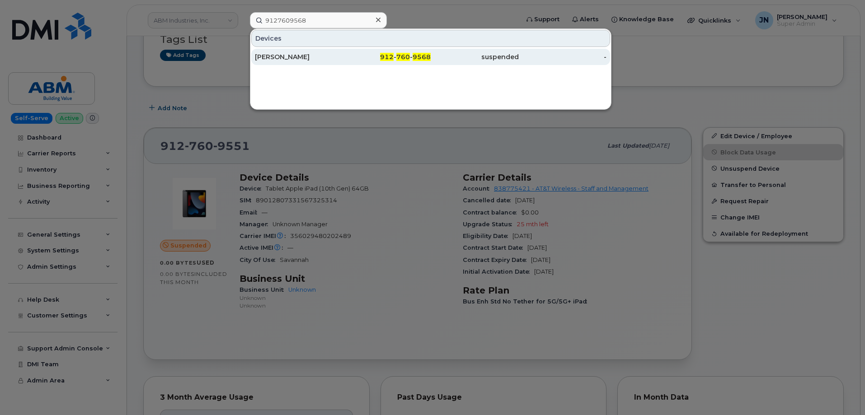
click at [392, 59] on span "912" at bounding box center [387, 57] width 14 height 8
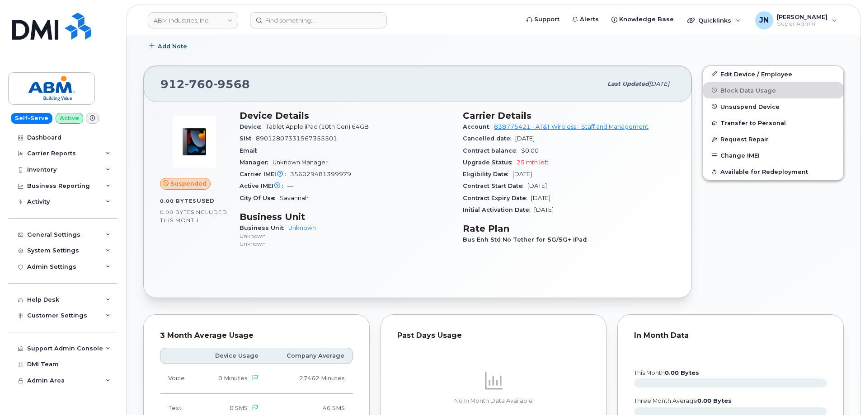
scroll to position [121, 0]
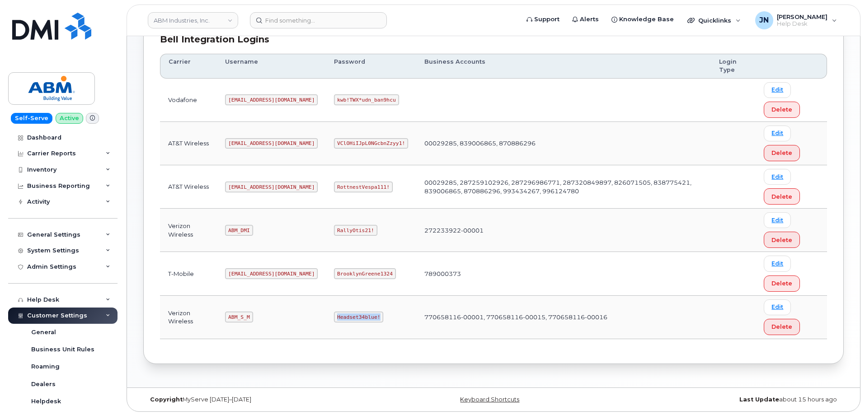
scroll to position [138, 0]
click at [244, 316] on code "ABM_S_M" at bounding box center [239, 316] width 28 height 11
copy code "ABM_S_M"
click at [334, 315] on code "Headset34blue!" at bounding box center [358, 316] width 49 height 11
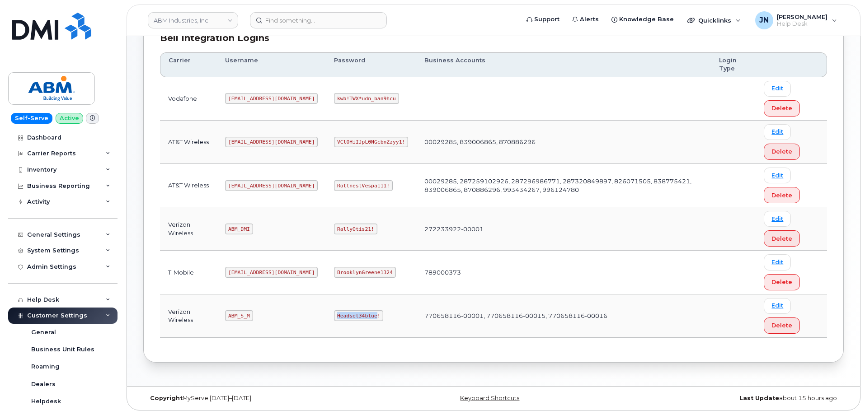
click at [334, 315] on code "Headset34blue!" at bounding box center [358, 316] width 49 height 11
copy code "Headset34blue!"
